Goal: Find specific page/section: Find specific page/section

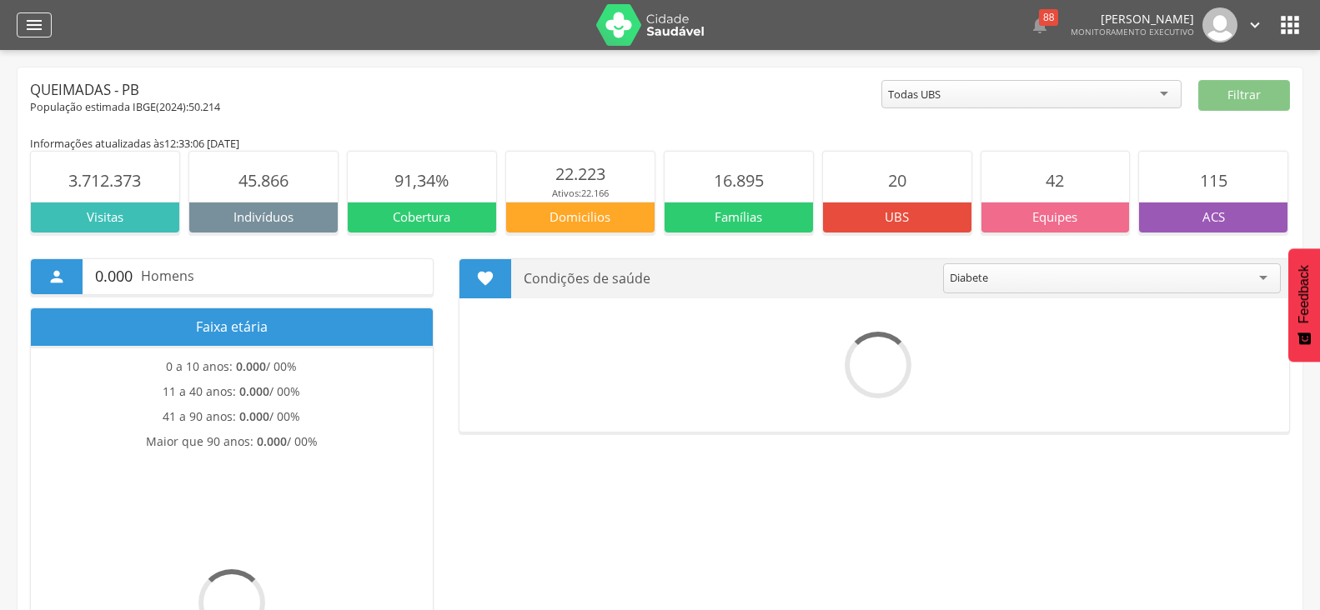
click at [27, 24] on icon "" at bounding box center [34, 25] width 20 height 20
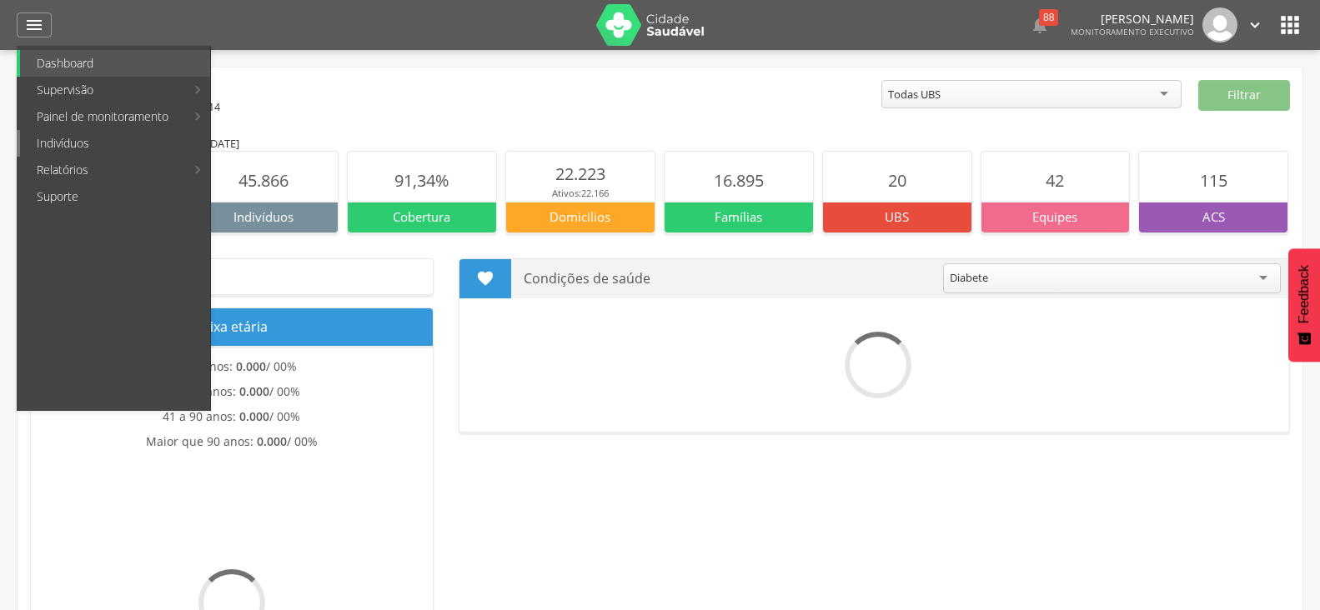
click at [58, 135] on link "Indivíduos" at bounding box center [115, 143] width 190 height 27
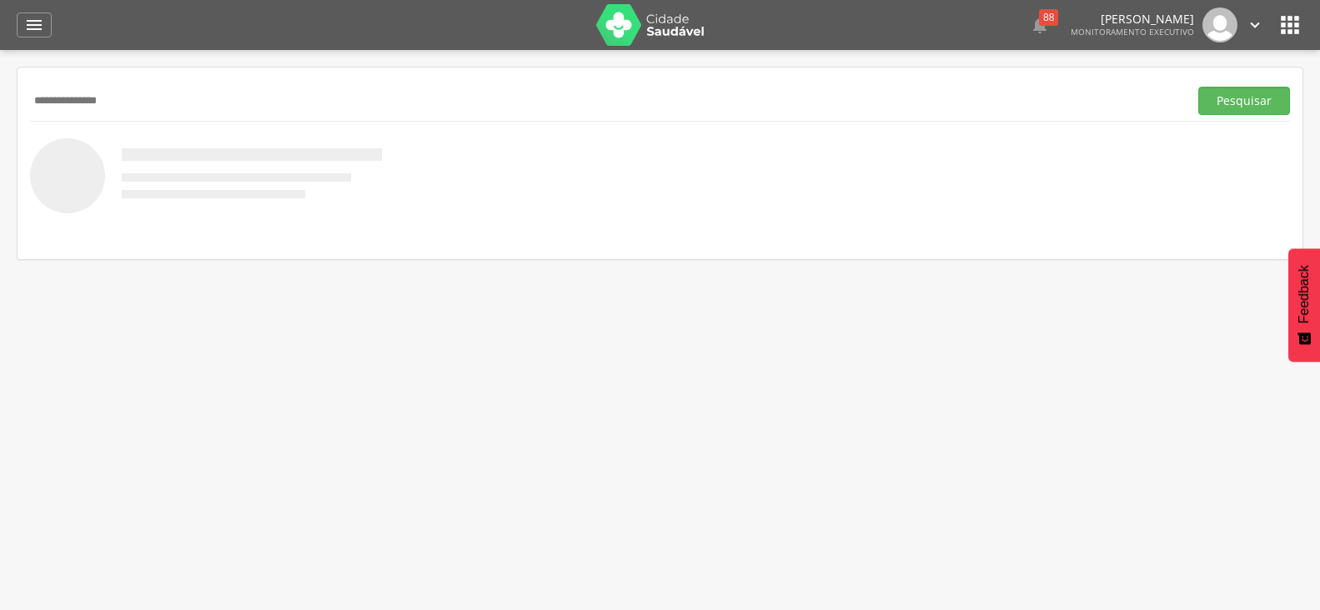
click at [1198, 87] on button "Pesquisar" at bounding box center [1244, 101] width 92 height 28
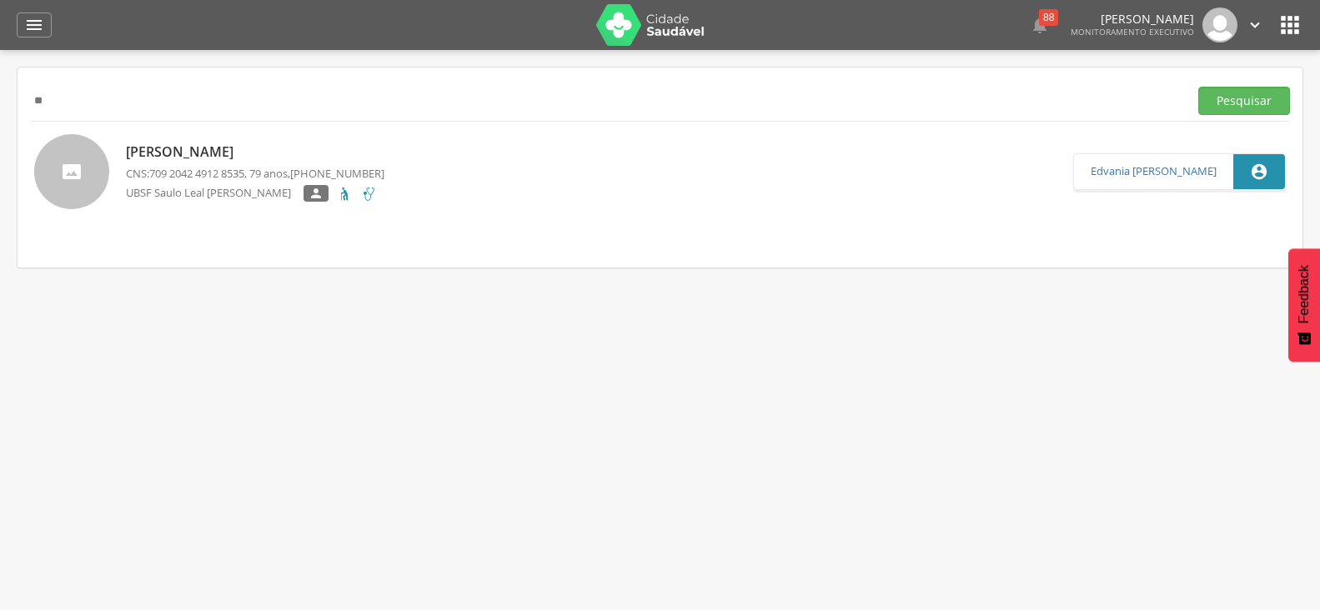
type input "*"
click at [1198, 87] on button "Pesquisar" at bounding box center [1244, 101] width 92 height 28
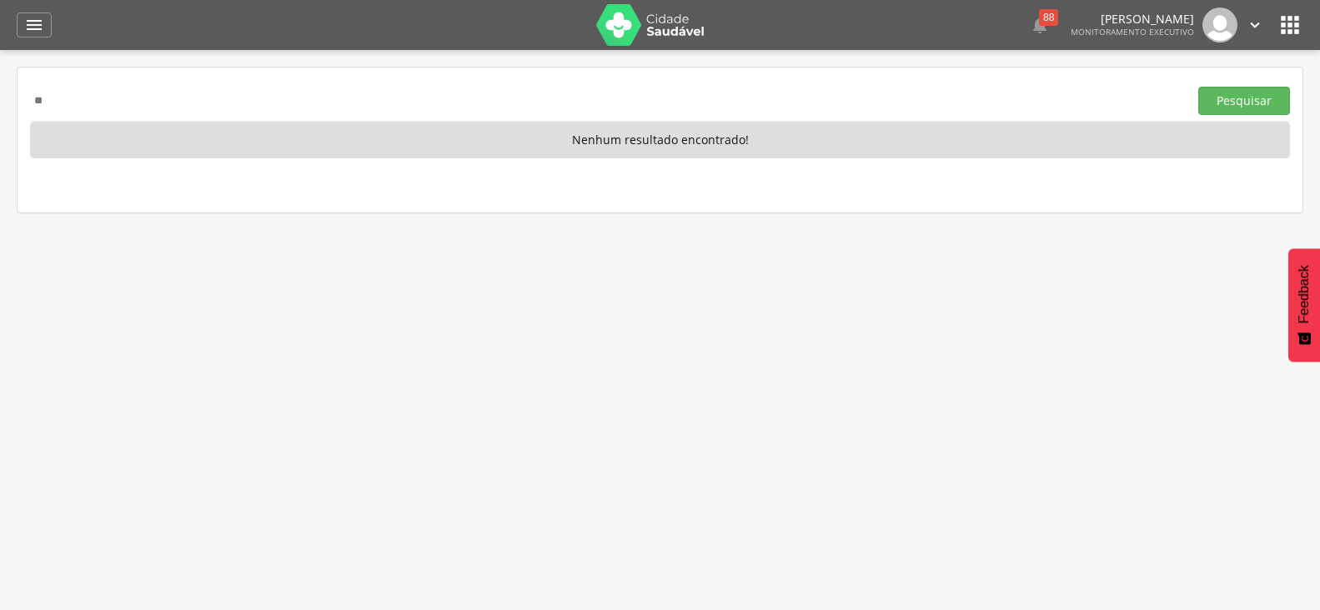
type input "*"
click at [1198, 87] on button "Pesquisar" at bounding box center [1244, 101] width 92 height 28
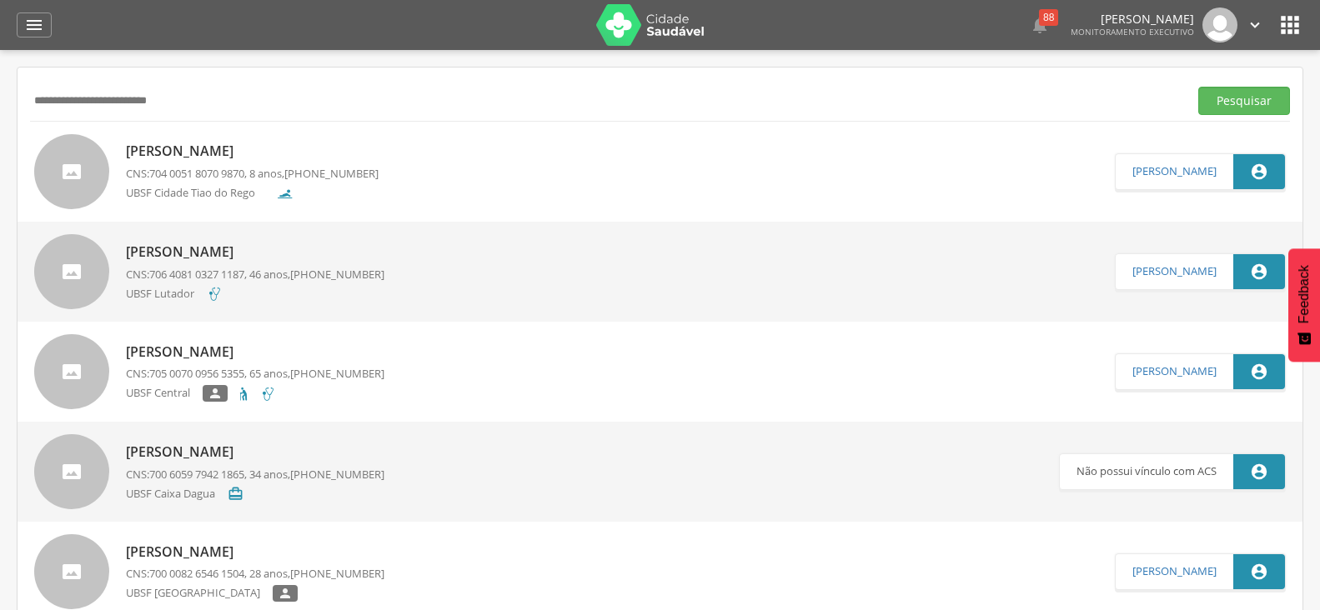
click at [1198, 87] on button "Pesquisar" at bounding box center [1244, 101] width 92 height 28
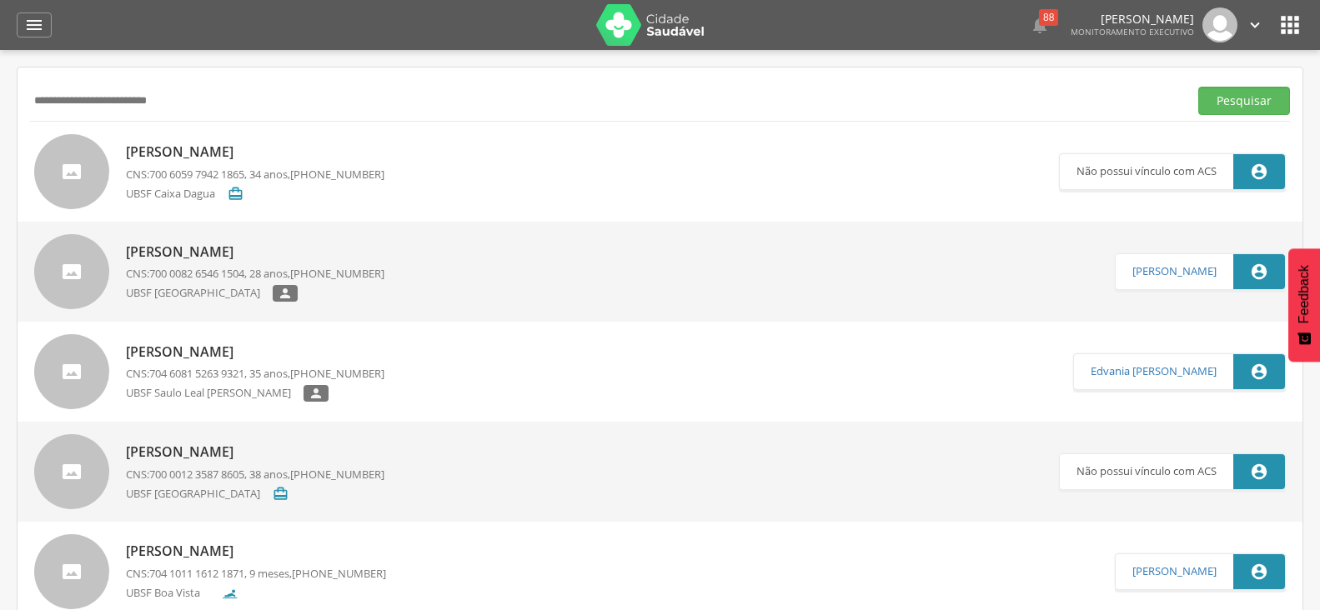
click at [50, 100] on input "**********" at bounding box center [606, 101] width 1152 height 28
click at [1198, 87] on button "Pesquisar" at bounding box center [1244, 101] width 92 height 28
click at [268, 105] on input "**********" at bounding box center [606, 101] width 1152 height 28
type input "*"
click at [1198, 87] on button "Pesquisar" at bounding box center [1244, 101] width 92 height 28
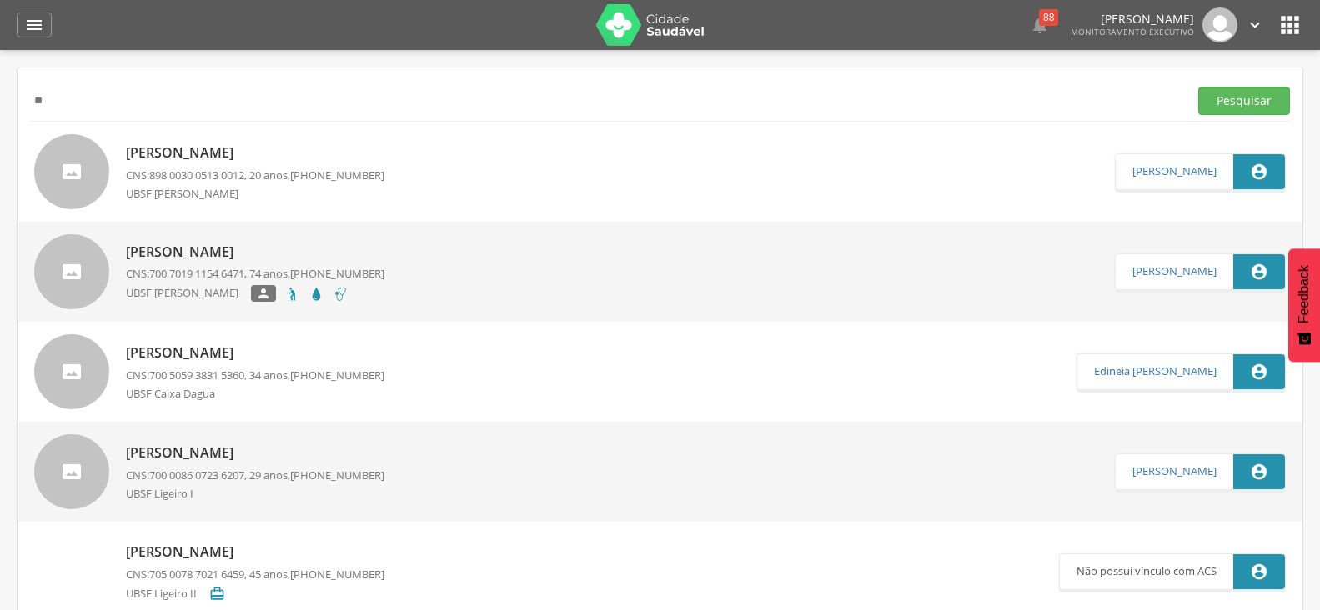
type input "*"
type input "**********"
click at [1198, 87] on button "Pesquisar" at bounding box center [1244, 101] width 92 height 28
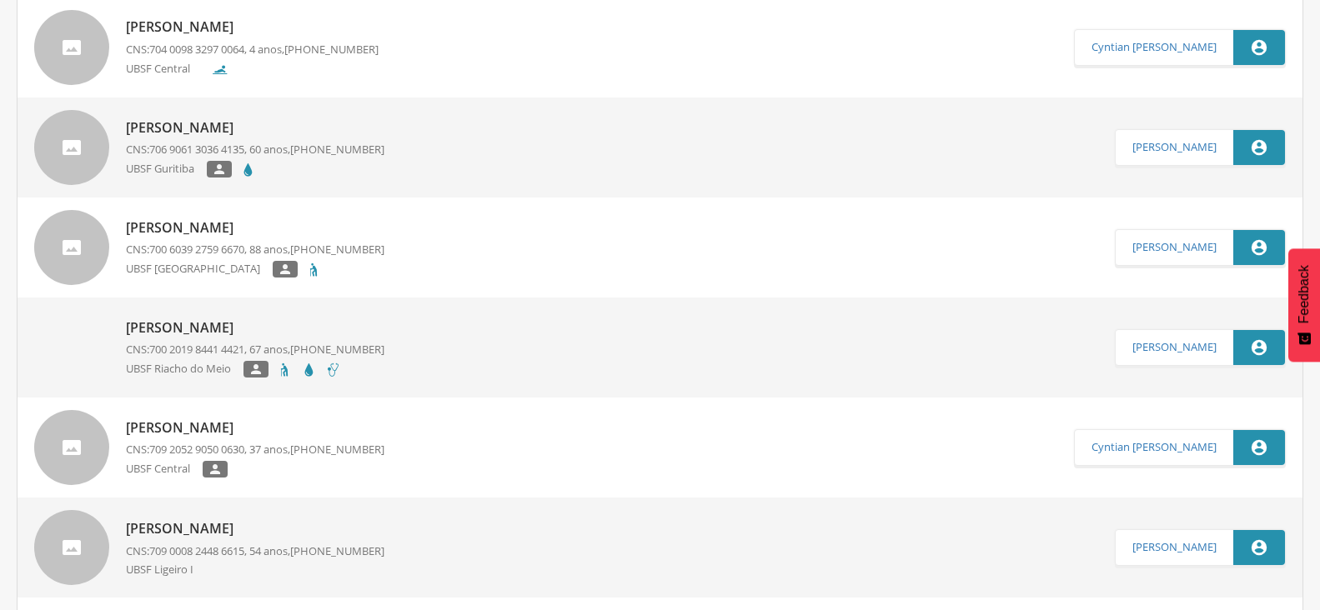
scroll to position [417, 0]
